Goal: Information Seeking & Learning: Learn about a topic

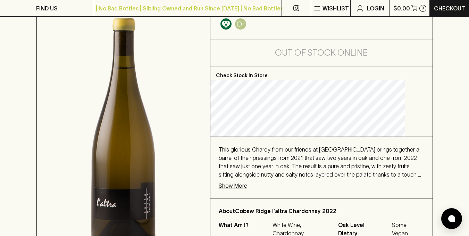
scroll to position [174, 0]
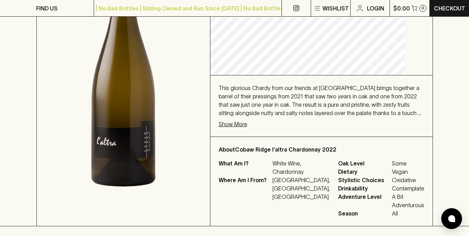
click at [246, 124] on p "Show More" at bounding box center [233, 124] width 28 height 8
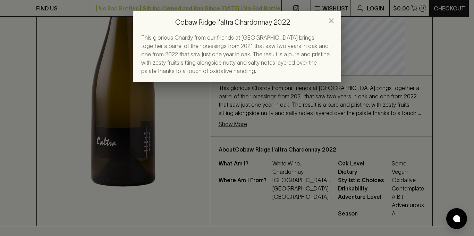
click at [333, 21] on icon "close" at bounding box center [332, 21] width 8 height 8
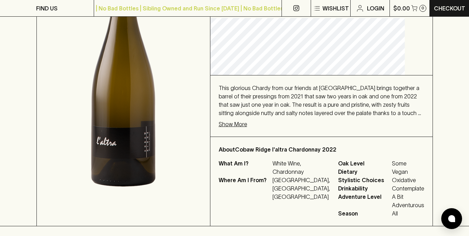
click at [247, 123] on p "Show More" at bounding box center [233, 124] width 28 height 8
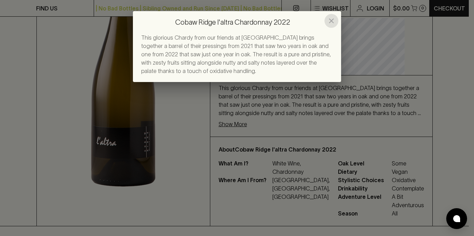
click at [331, 21] on icon "close" at bounding box center [332, 21] width 8 height 8
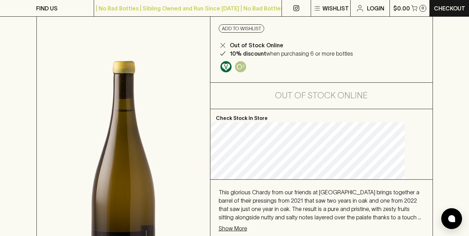
scroll to position [0, 0]
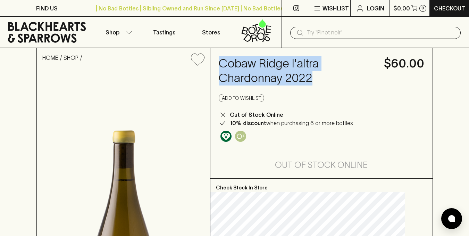
drag, startPoint x: 326, startPoint y: 79, endPoint x: 229, endPoint y: 65, distance: 97.8
click at [229, 65] on div "Cobaw Ridge l'altra Chardonnay 2022 $60.00 Add to wishlist Out of Stock Online …" at bounding box center [321, 100] width 222 height 104
copy h4 "Cobaw Ridge l'altra Chardonnay 2022"
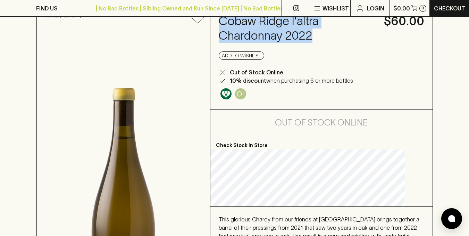
scroll to position [104, 0]
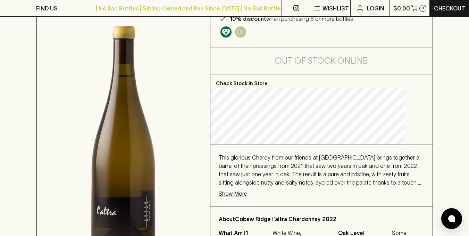
click at [247, 194] on p "Show More" at bounding box center [233, 193] width 28 height 8
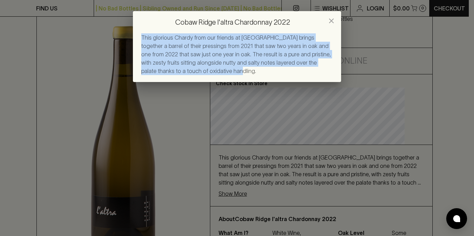
drag, startPoint x: 188, startPoint y: 72, endPoint x: 138, endPoint y: 37, distance: 60.8
click at [138, 37] on div "This glorious Chardy from our friends at [GEOGRAPHIC_DATA] brings together a ba…" at bounding box center [237, 57] width 208 height 49
copy span "This glorious Chardy from our friends at [GEOGRAPHIC_DATA] brings together a ba…"
click at [372, 112] on div "Cobaw Ridge l'altra Chardonnay 2022 This glorious Chardy from our friends at [G…" at bounding box center [237, 118] width 474 height 236
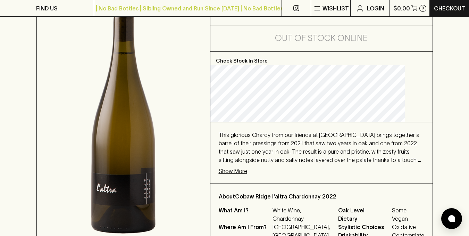
scroll to position [139, 0]
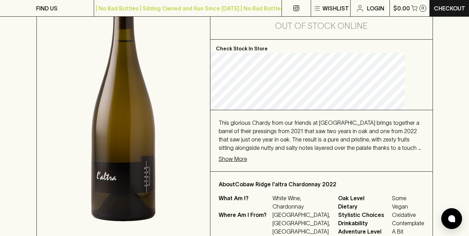
click at [247, 160] on p "Show More" at bounding box center [233, 159] width 28 height 8
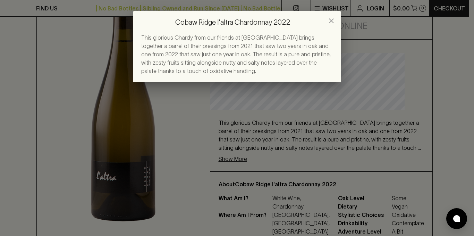
click at [353, 28] on div "Cobaw Ridge l'altra Chardonnay 2022 This glorious Chardy from our friends at [G…" at bounding box center [237, 118] width 474 height 236
